Goal: Transaction & Acquisition: Purchase product/service

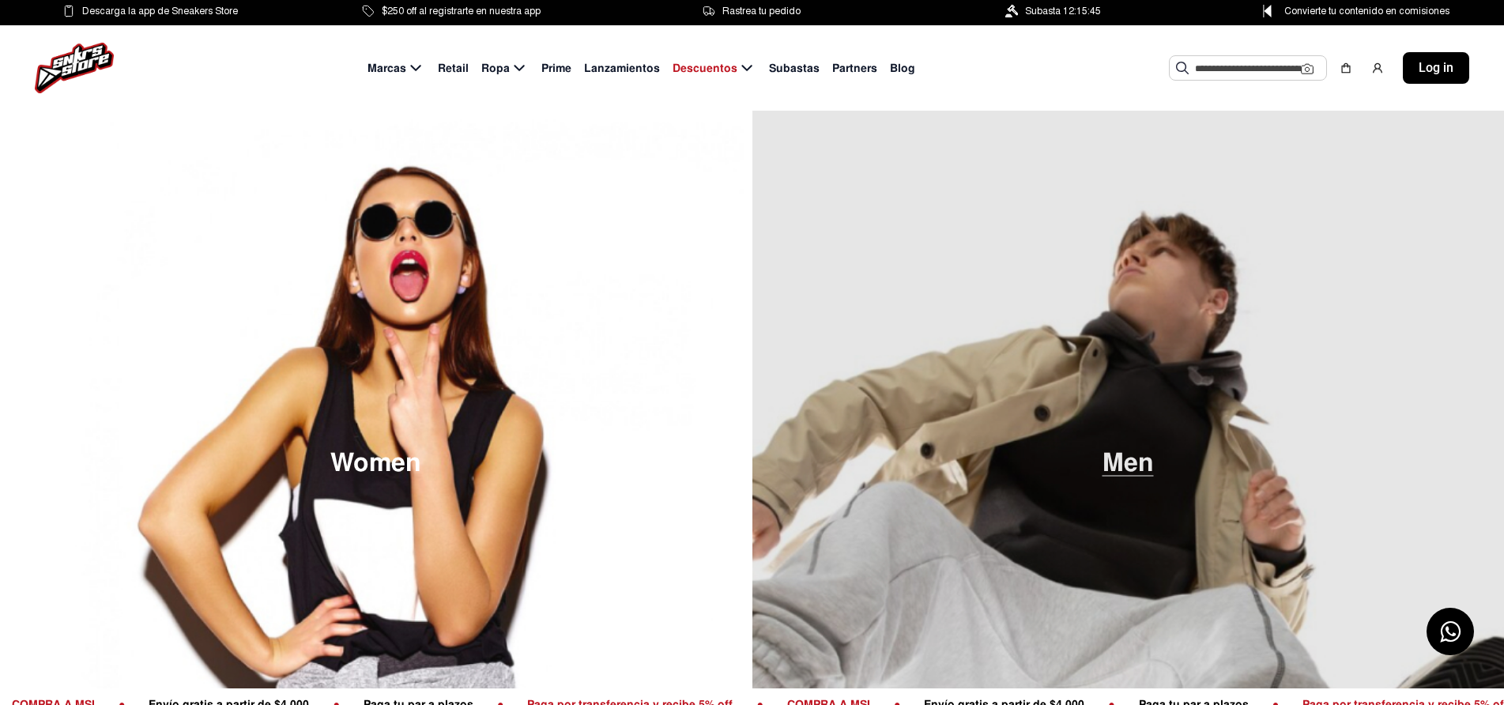
click at [1136, 474] on span "Men" at bounding box center [1127, 463] width 51 height 26
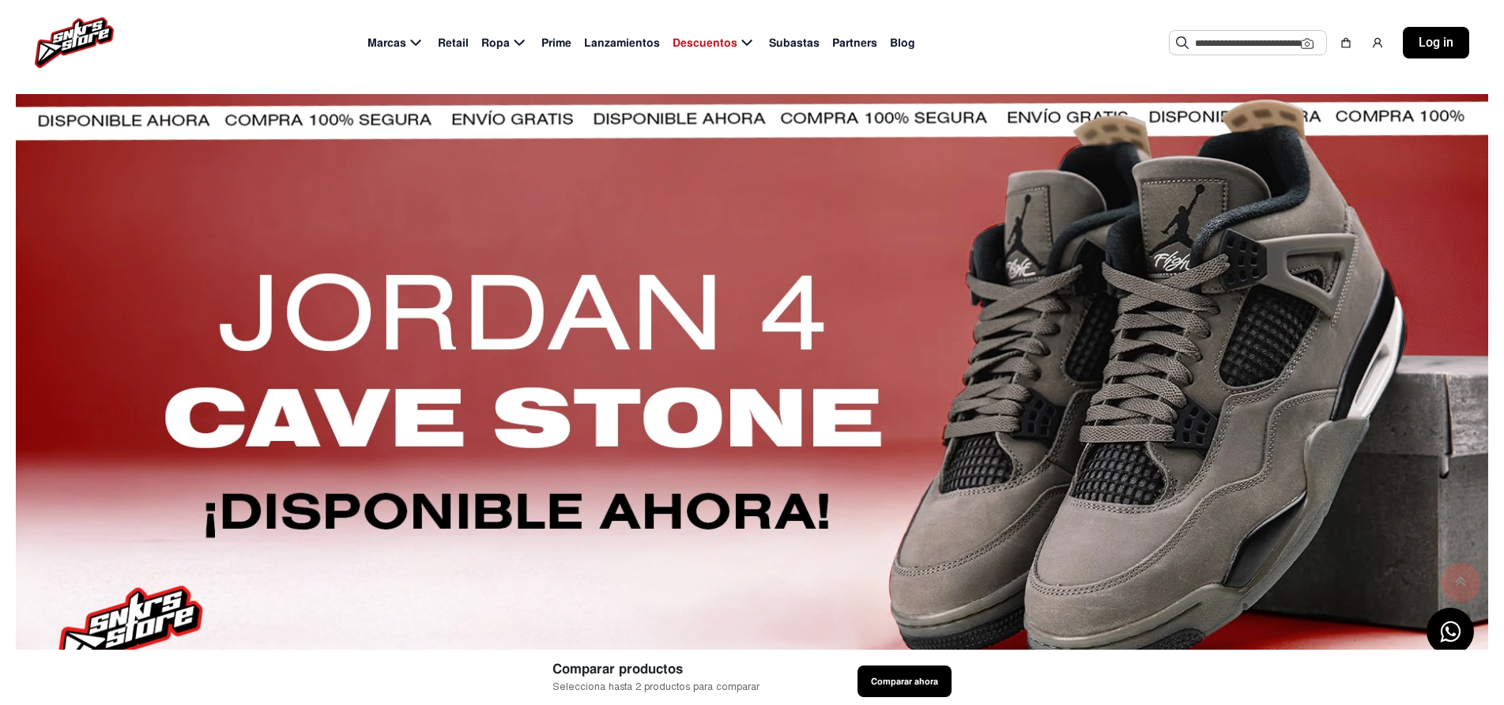
scroll to position [593, 0]
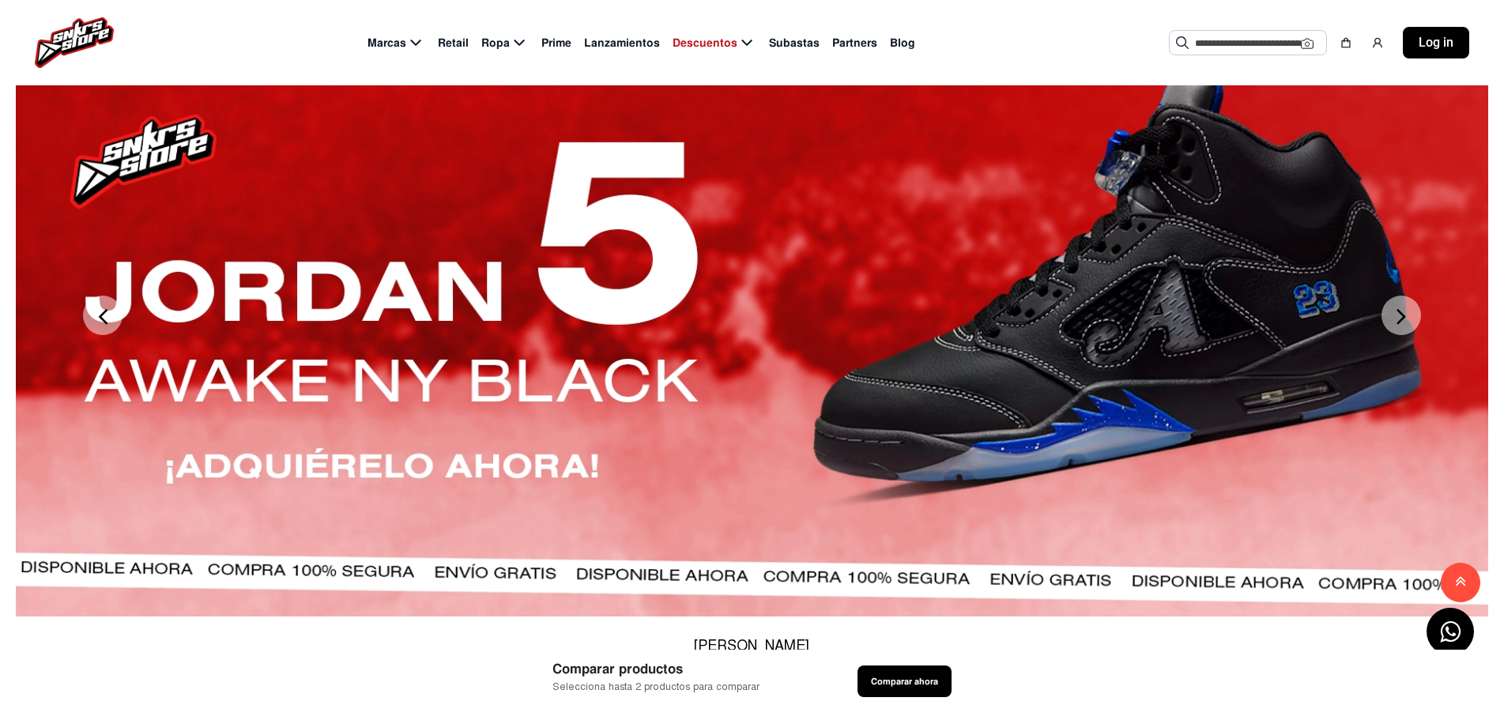
click at [1482, 171] on div at bounding box center [752, 314] width 1472 height 601
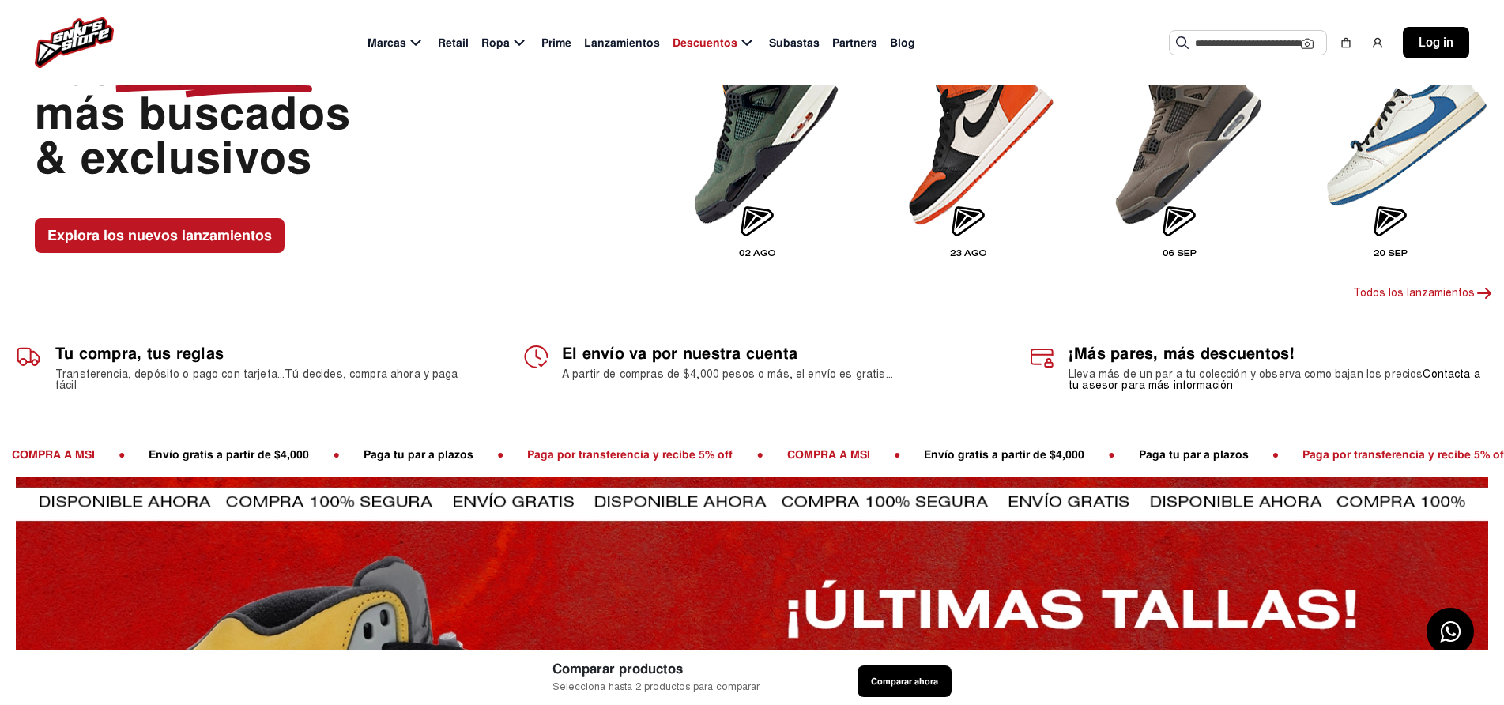
scroll to position [0, 0]
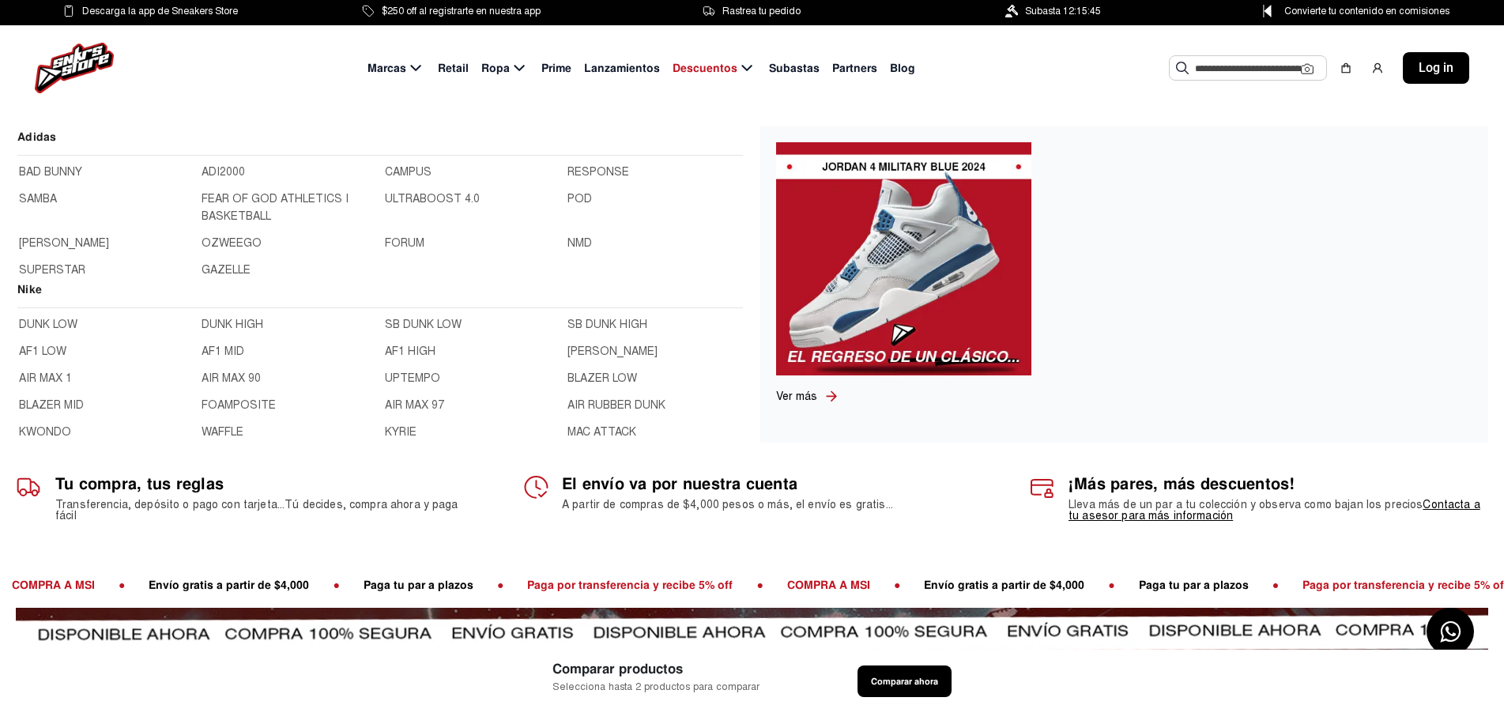
click at [26, 288] on h2 "Nike" at bounding box center [379, 295] width 725 height 28
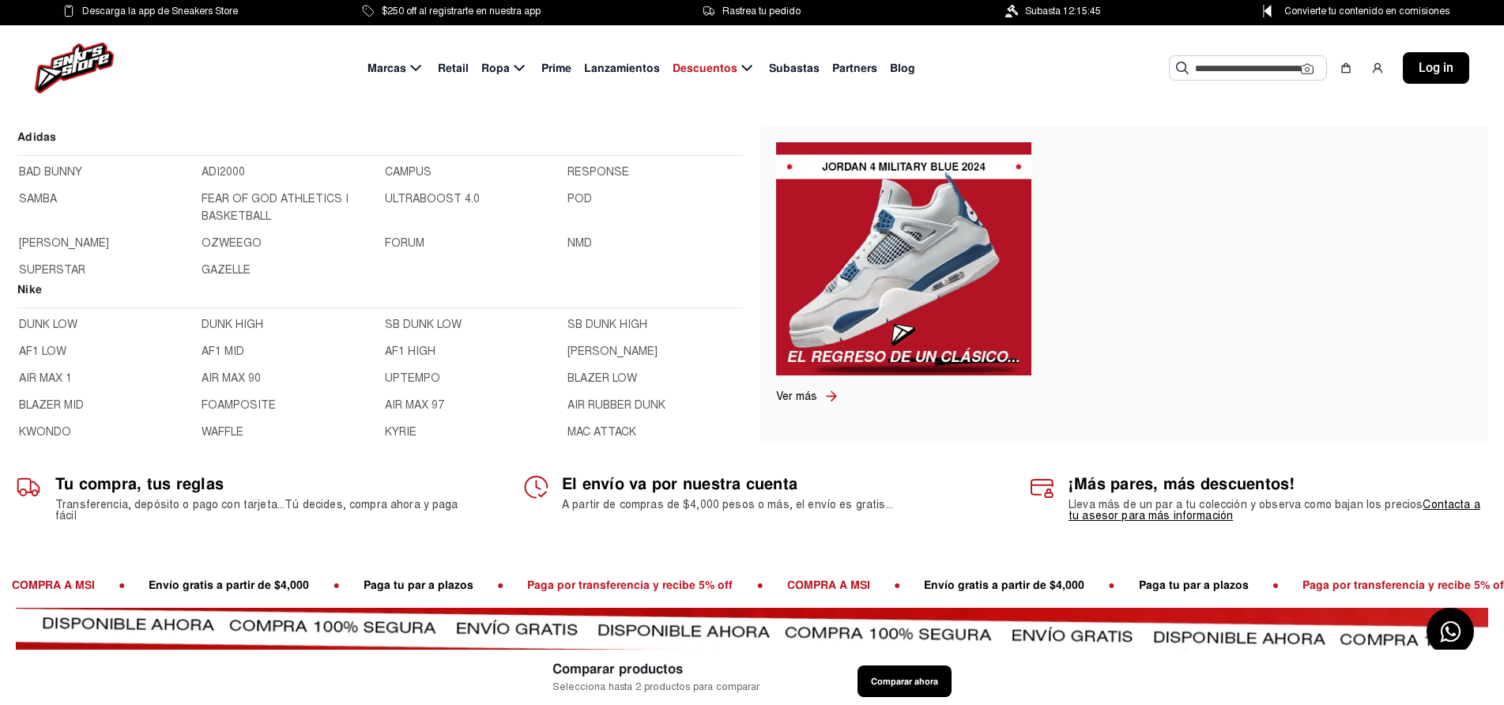
click at [390, 66] on span "Marcas" at bounding box center [386, 68] width 39 height 17
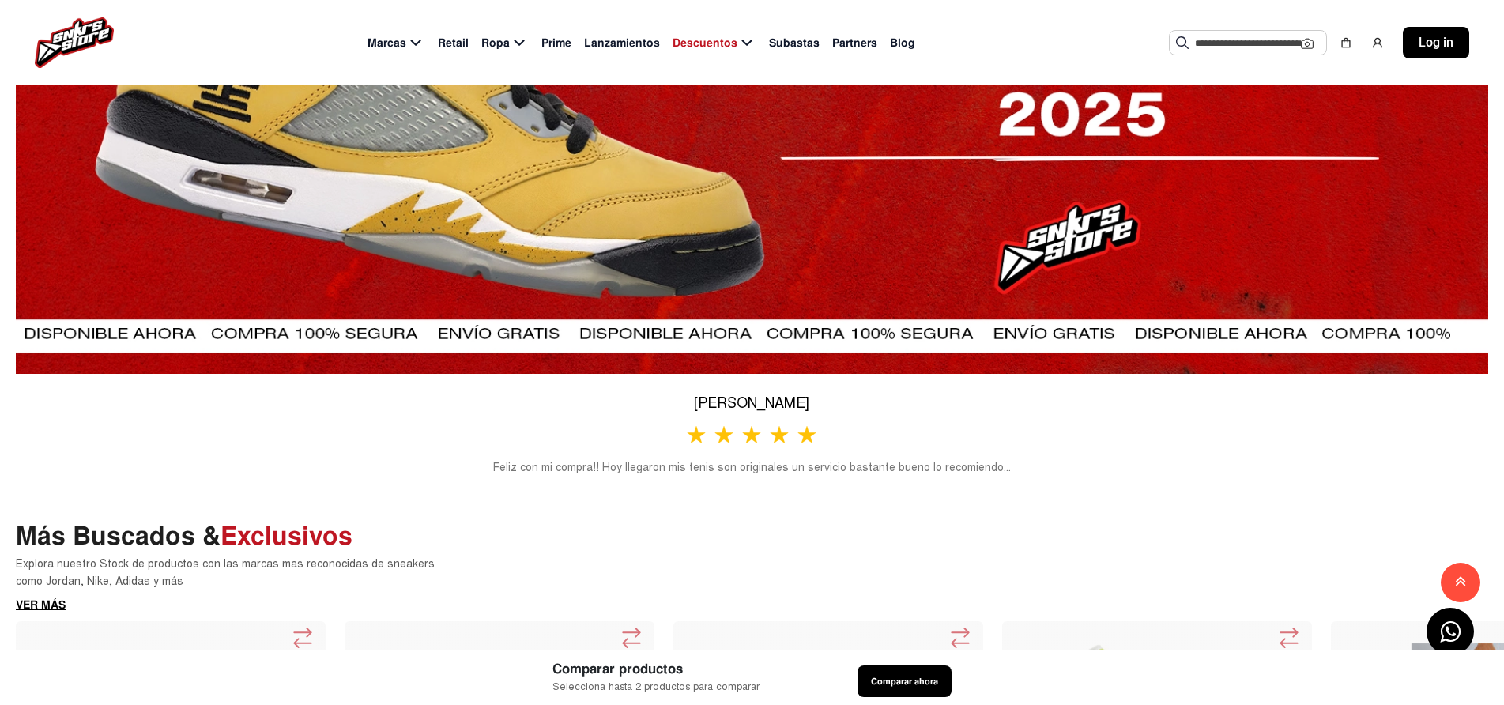
scroll to position [885, 0]
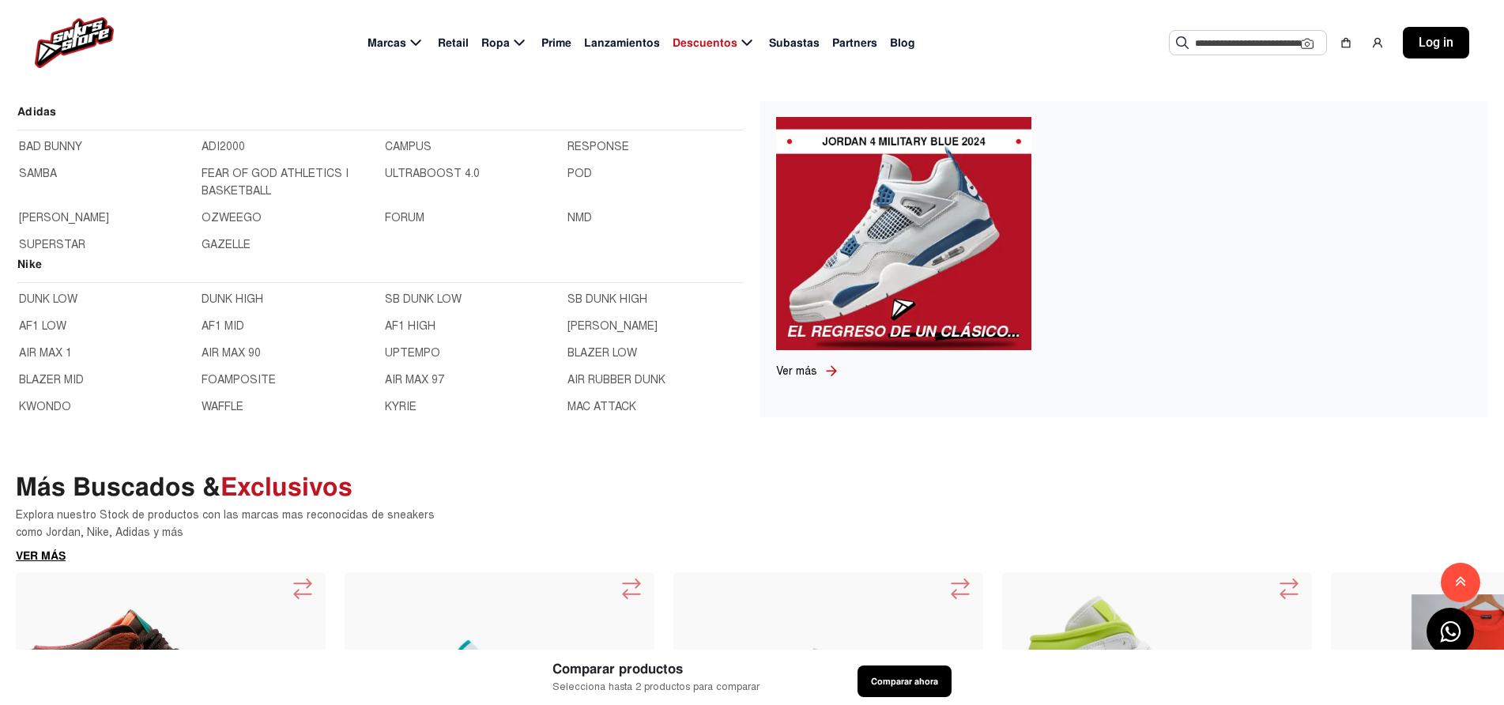
click at [389, 42] on span "Marcas" at bounding box center [386, 43] width 39 height 17
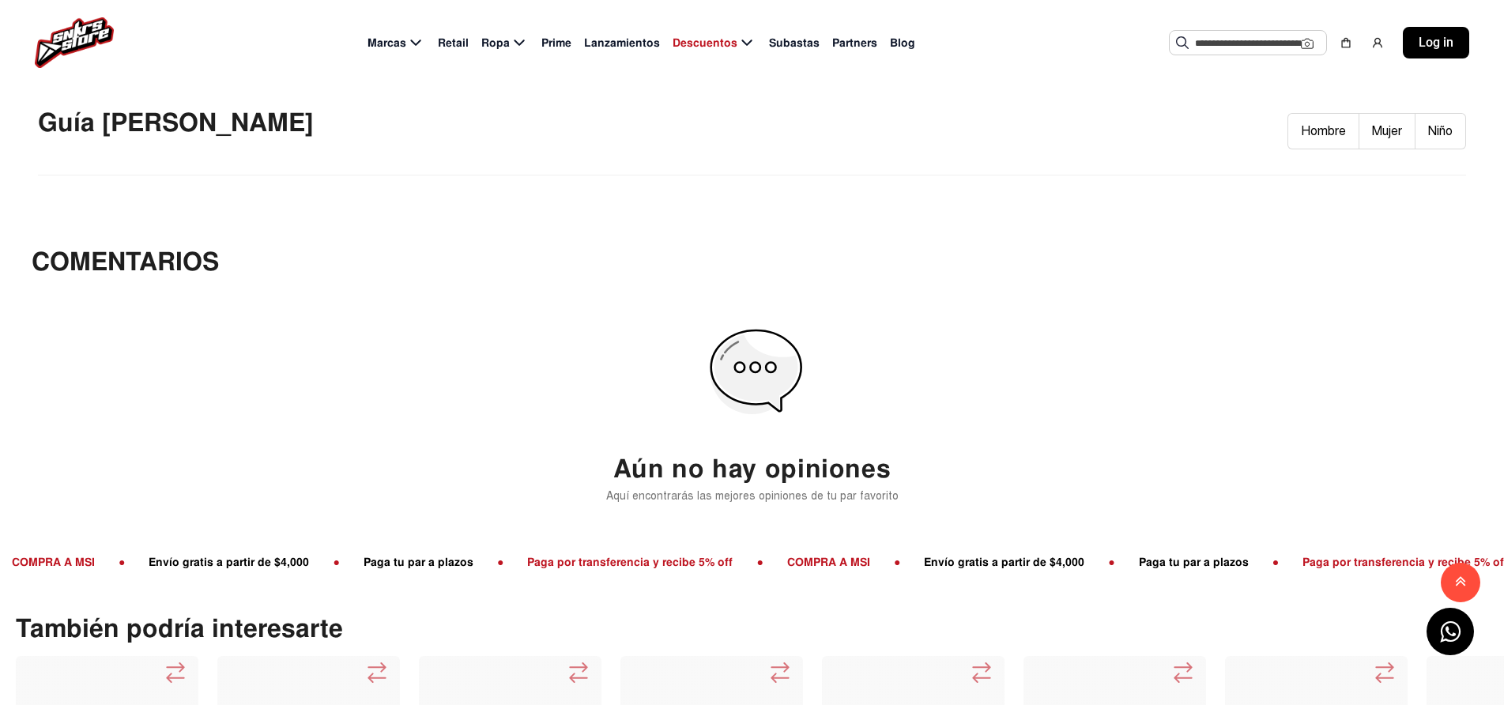
scroll to position [995, 0]
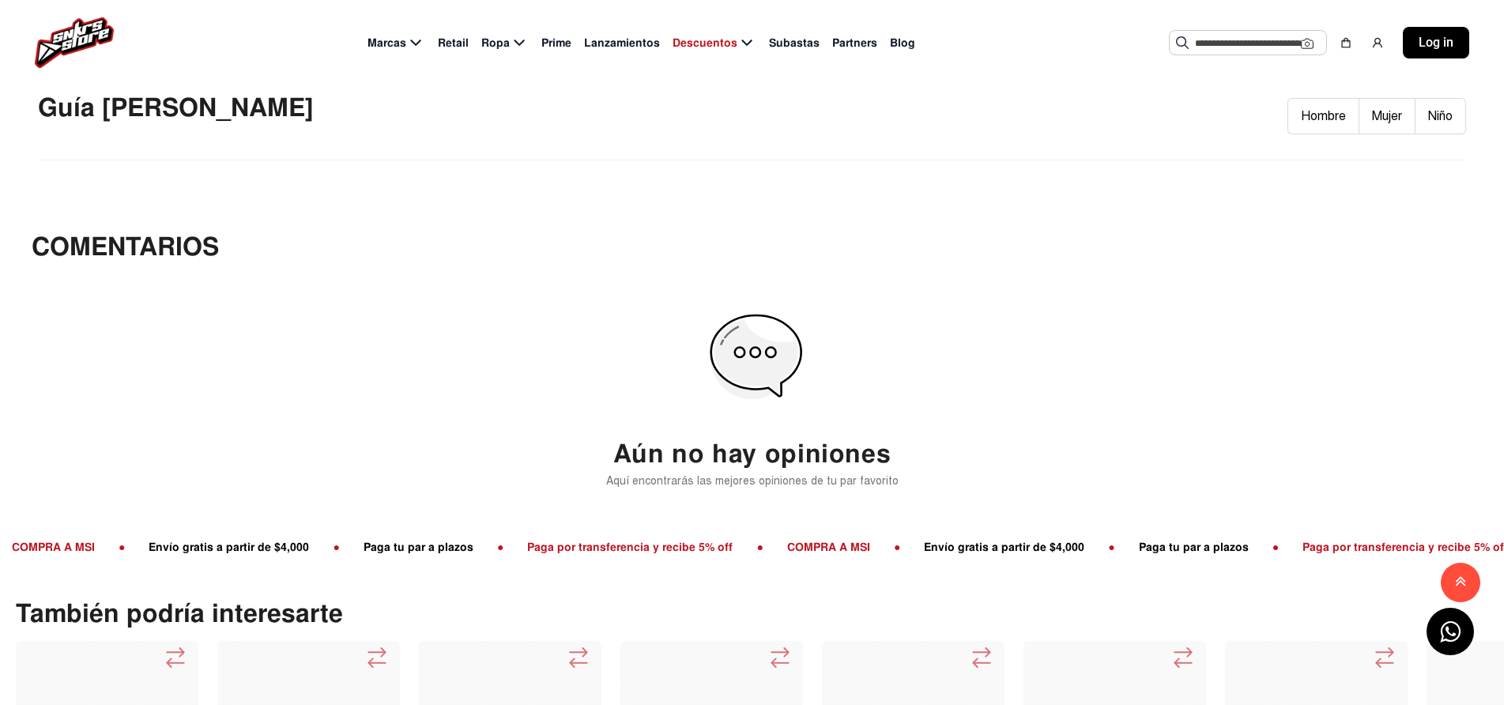
click at [1486, 395] on div "Comentarios Aún no hay opiniones Aquí encontrarás las mejores opiniones de tu p…" at bounding box center [752, 364] width 1504 height 333
